Goal: Information Seeking & Learning: Learn about a topic

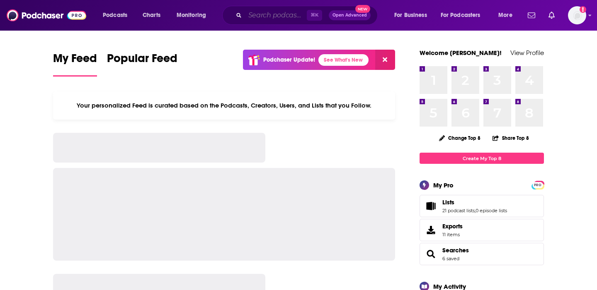
click at [266, 22] on input "Search podcasts, credits, & more..." at bounding box center [276, 15] width 62 height 13
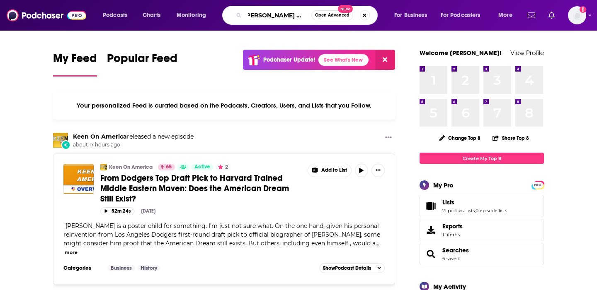
scroll to position [0, 7]
type input "[PERSON_NAME] Podcast"
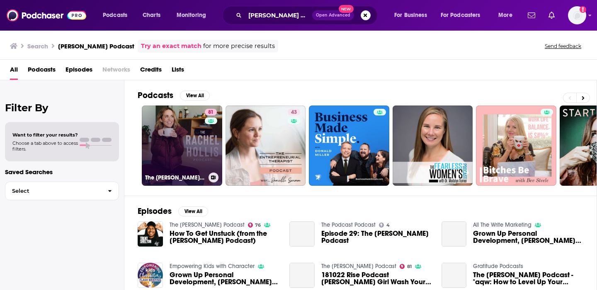
click at [163, 132] on link "81 The [PERSON_NAME] Podcast" at bounding box center [182, 146] width 80 height 80
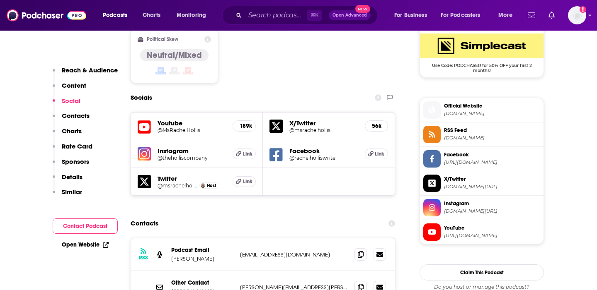
scroll to position [720, 0]
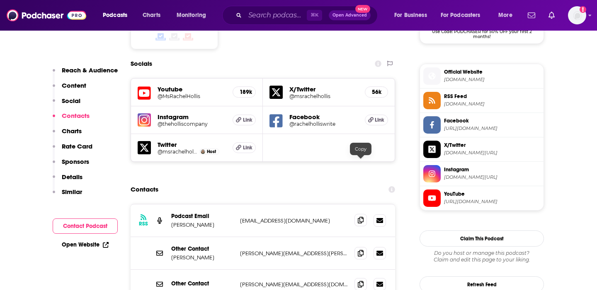
click at [359, 217] on icon at bounding box center [361, 220] width 6 height 7
click at [358, 250] on icon at bounding box center [361, 253] width 6 height 7
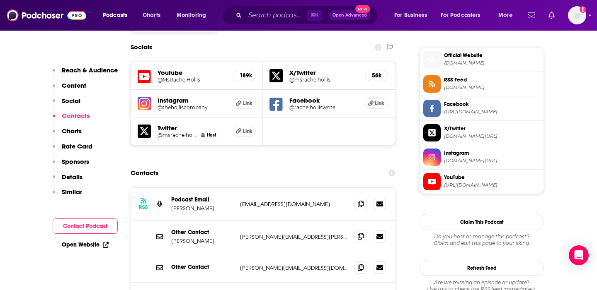
scroll to position [740, 0]
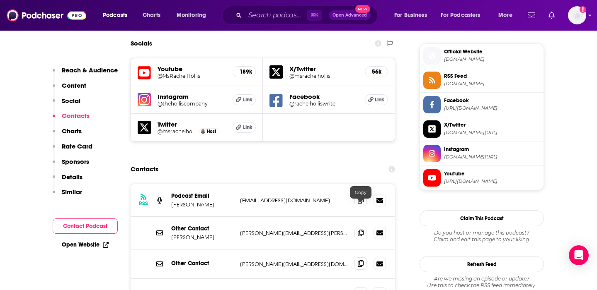
click at [362, 258] on span at bounding box center [360, 264] width 12 height 12
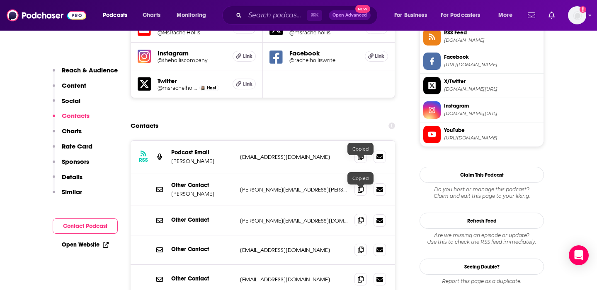
scroll to position [795, 0]
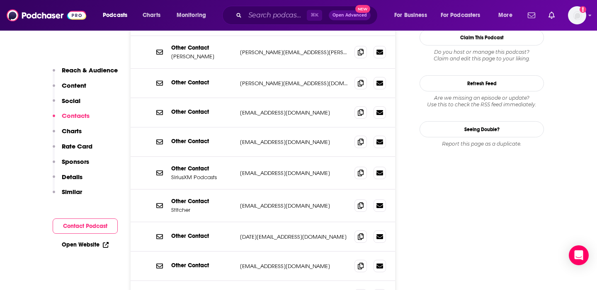
scroll to position [923, 0]
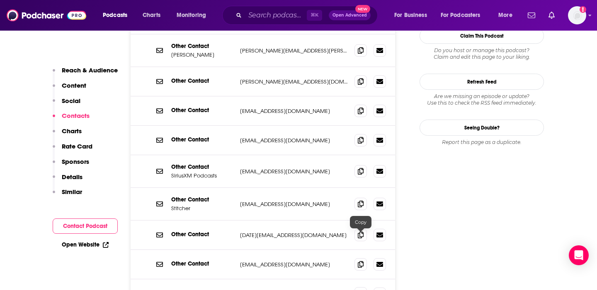
click at [359, 290] on icon at bounding box center [361, 293] width 6 height 7
